Goal: Task Accomplishment & Management: Manage account settings

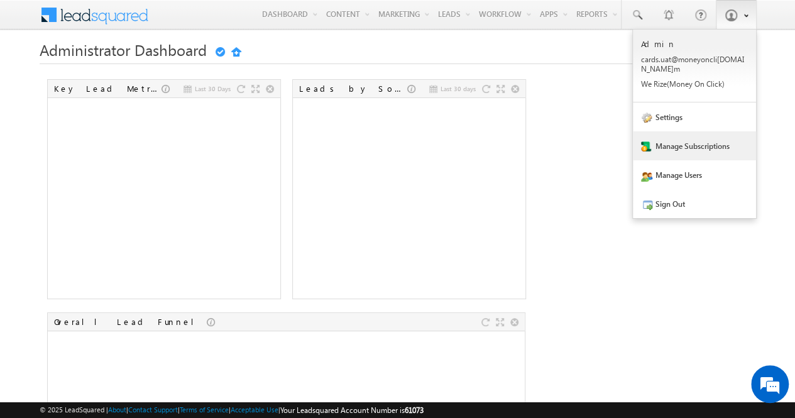
drag, startPoint x: 0, startPoint y: 0, endPoint x: 673, endPoint y: 143, distance: 687.9
click at [673, 143] on link "Manage Subscriptions" at bounding box center [694, 145] width 123 height 29
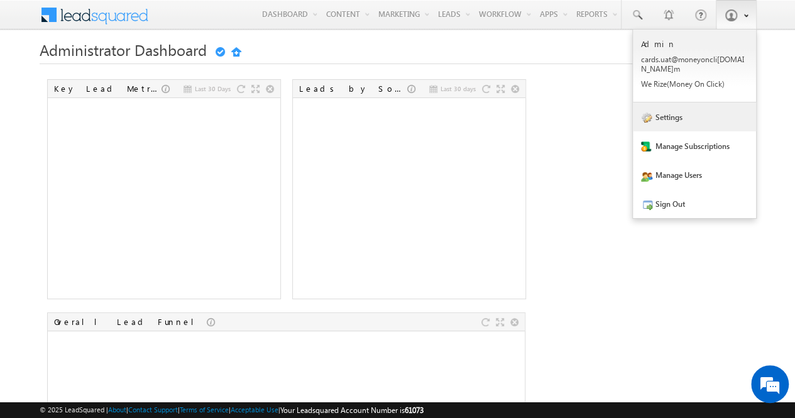
click at [711, 105] on link "Settings" at bounding box center [694, 116] width 123 height 29
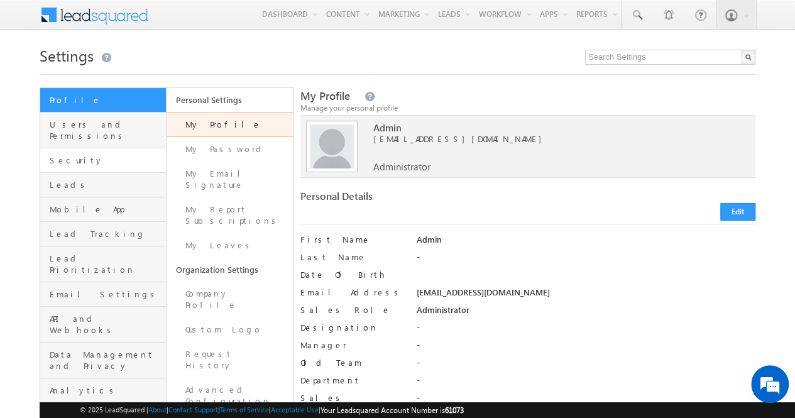
click at [84, 155] on link "Security" at bounding box center [103, 160] width 126 height 24
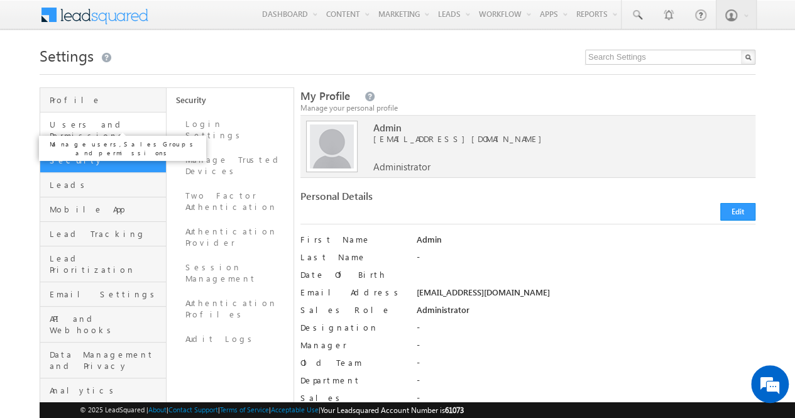
click at [69, 124] on span "Users and Permissions" at bounding box center [106, 130] width 113 height 23
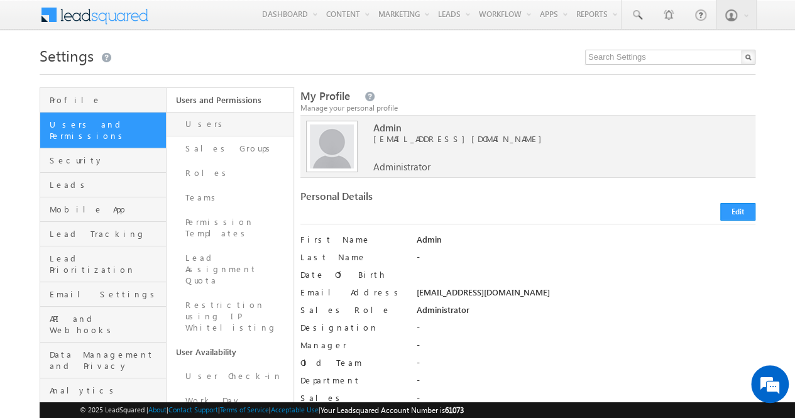
click at [217, 121] on link "Users" at bounding box center [229, 124] width 126 height 24
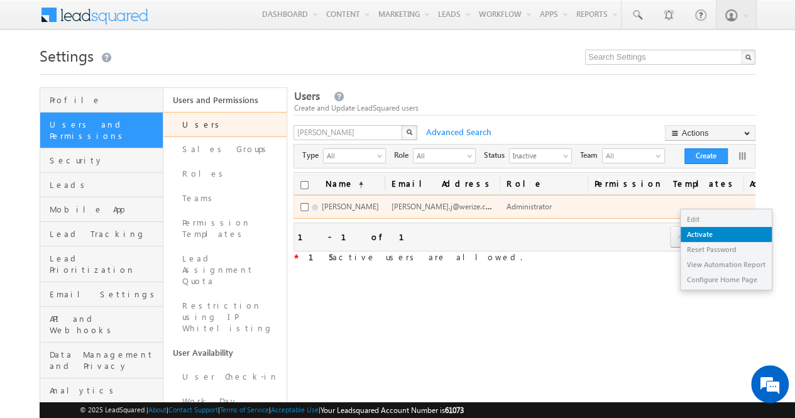
click at [714, 231] on link "Activate" at bounding box center [725, 234] width 91 height 15
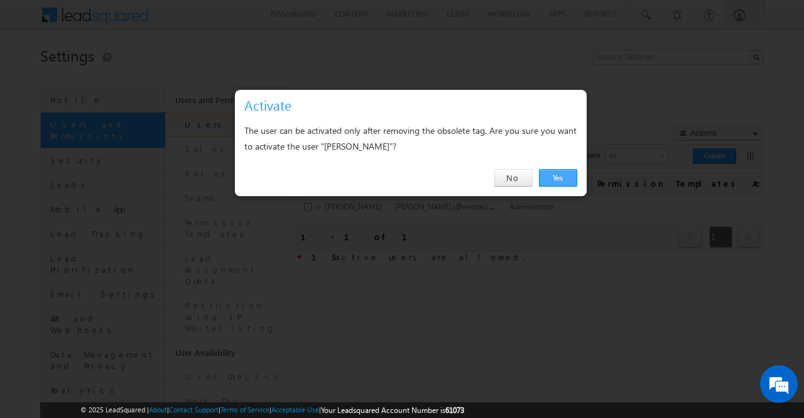
click at [565, 174] on link "Yes" at bounding box center [558, 178] width 38 height 18
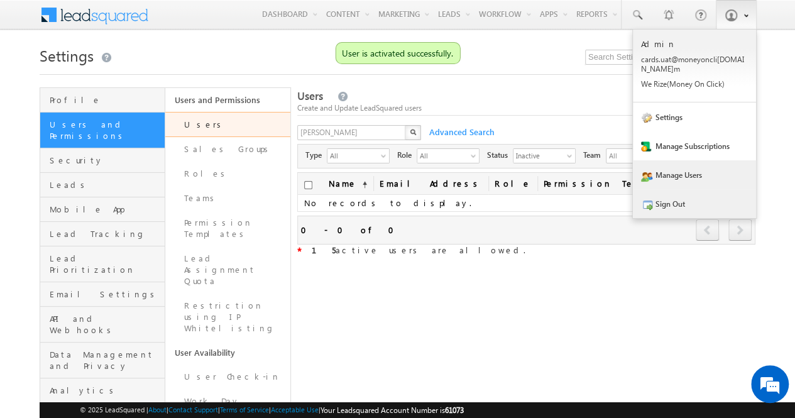
click at [671, 189] on link "Sign Out" at bounding box center [694, 203] width 123 height 29
